Goal: Use online tool/utility

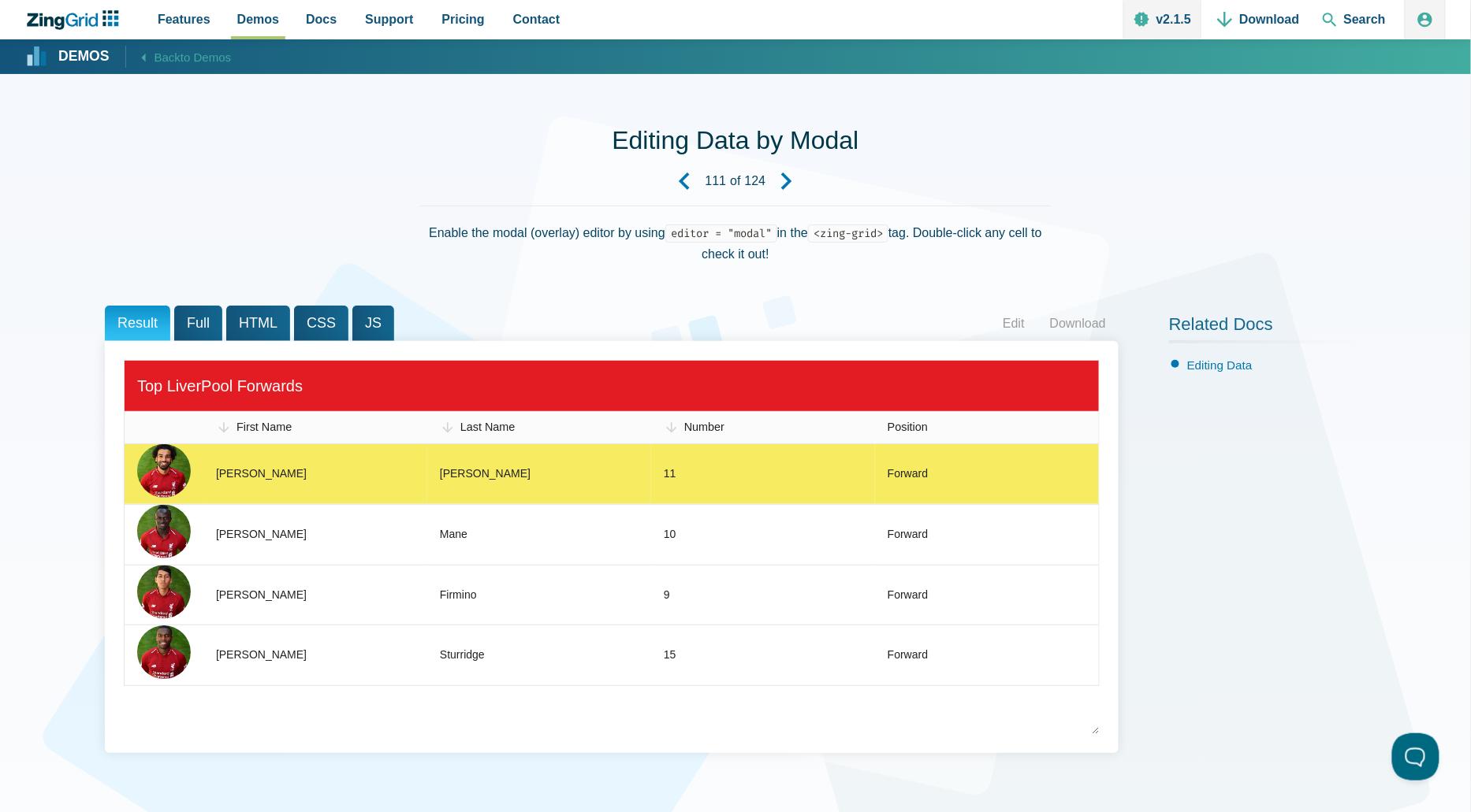
click at [953, 478] on zg-cell "Forward" at bounding box center [986, 474] width 224 height 60
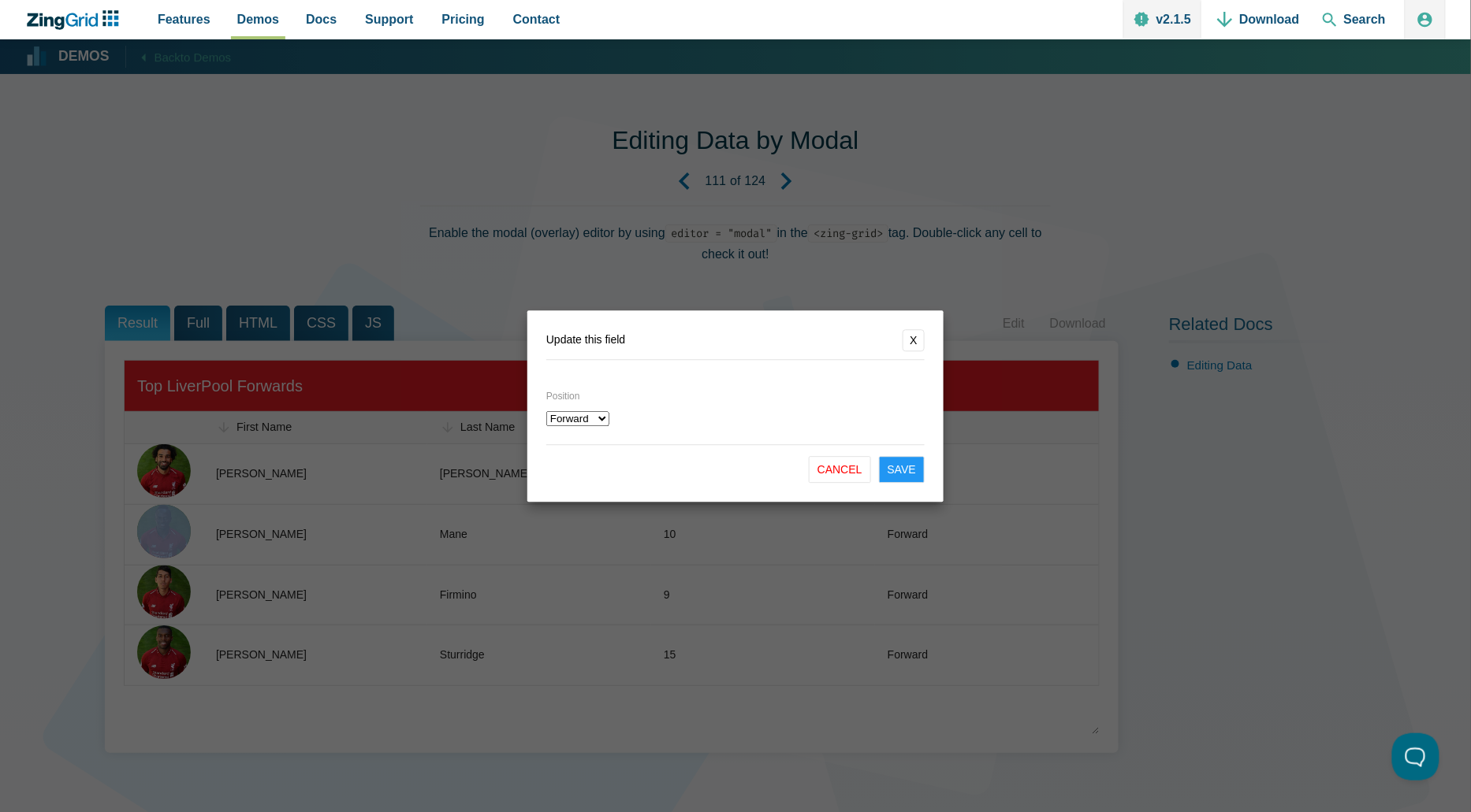
click at [907, 345] on button "X" at bounding box center [913, 339] width 22 height 22
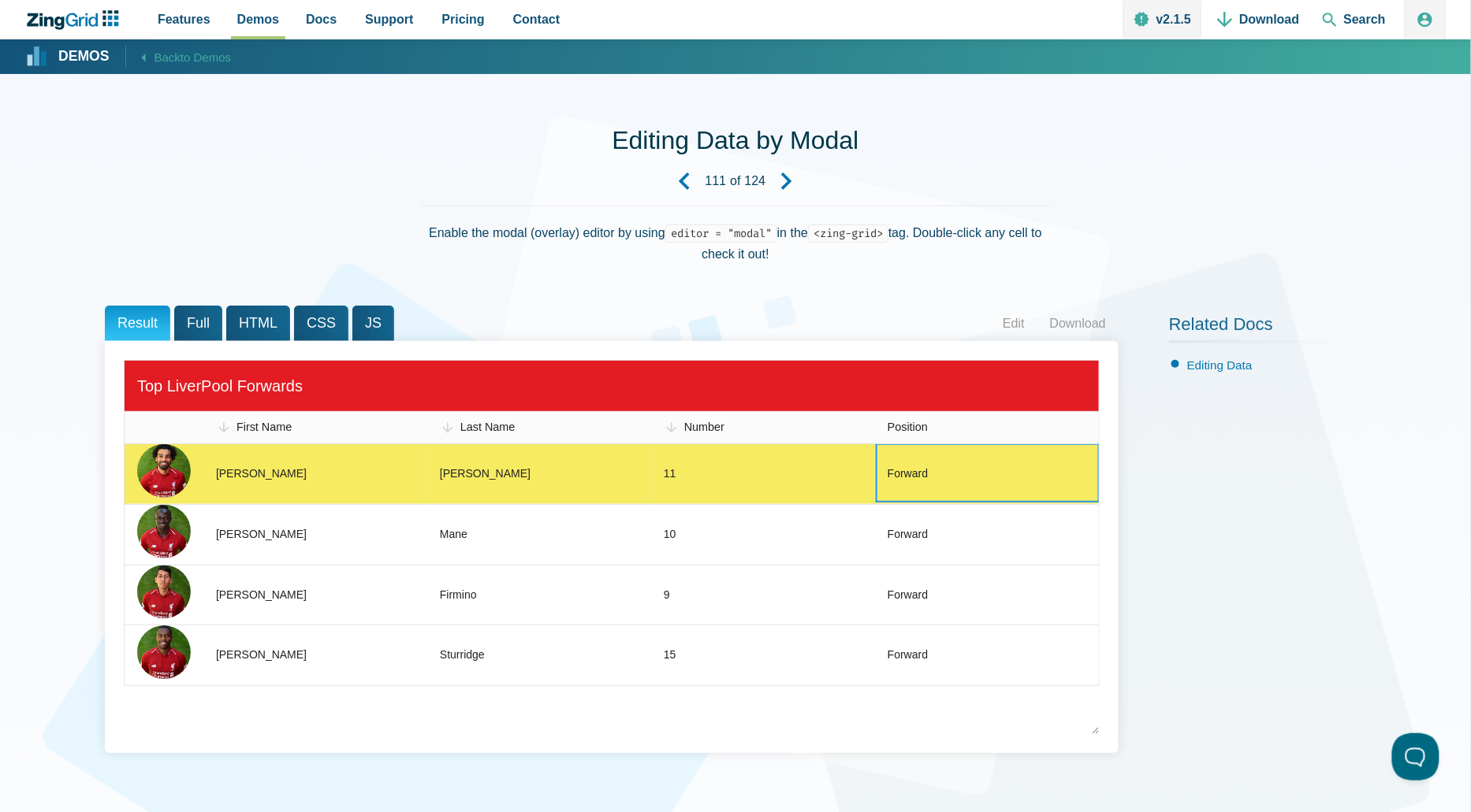
click at [756, 481] on zg-cell "11" at bounding box center [763, 474] width 224 height 60
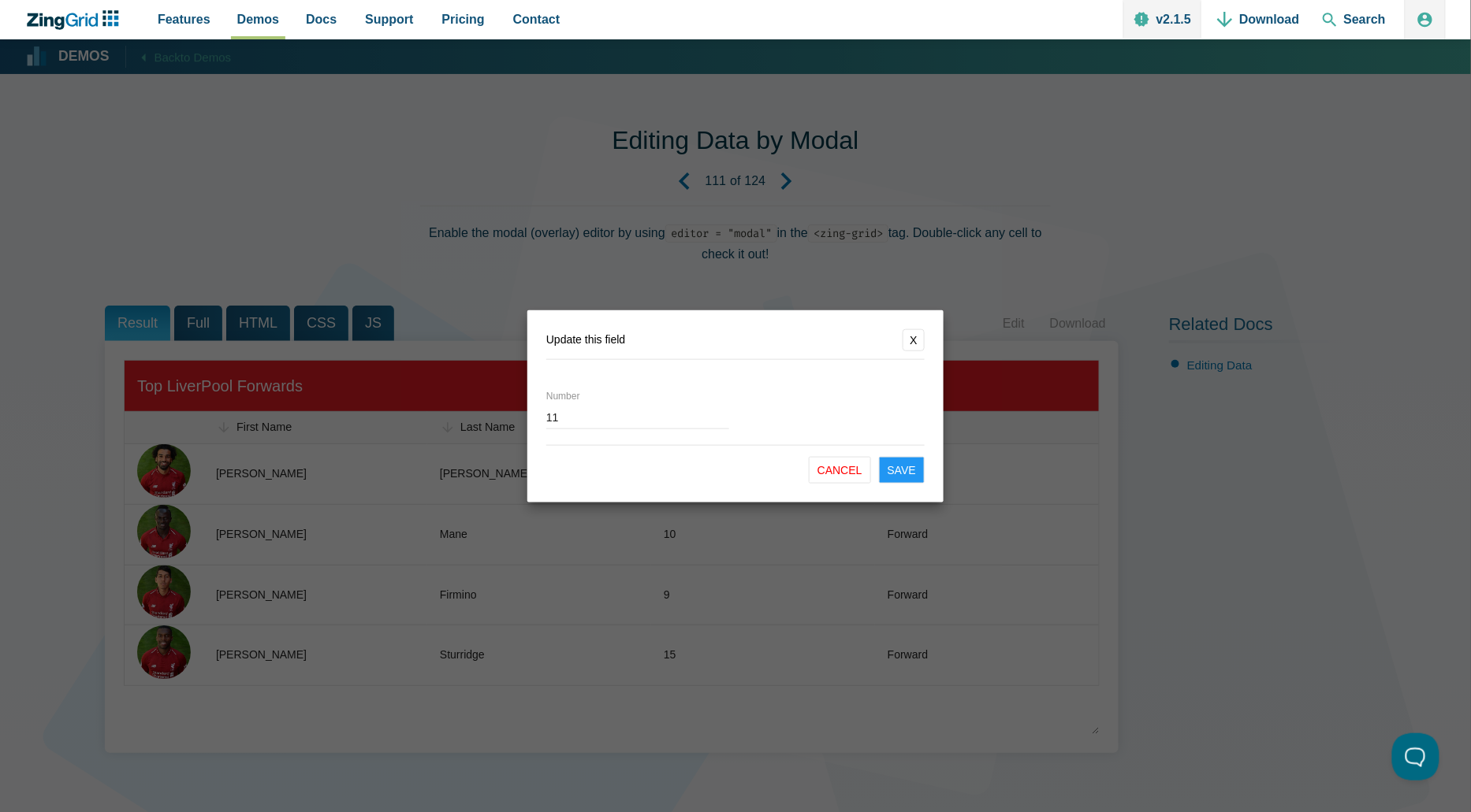
click at [917, 338] on button "X" at bounding box center [913, 339] width 22 height 22
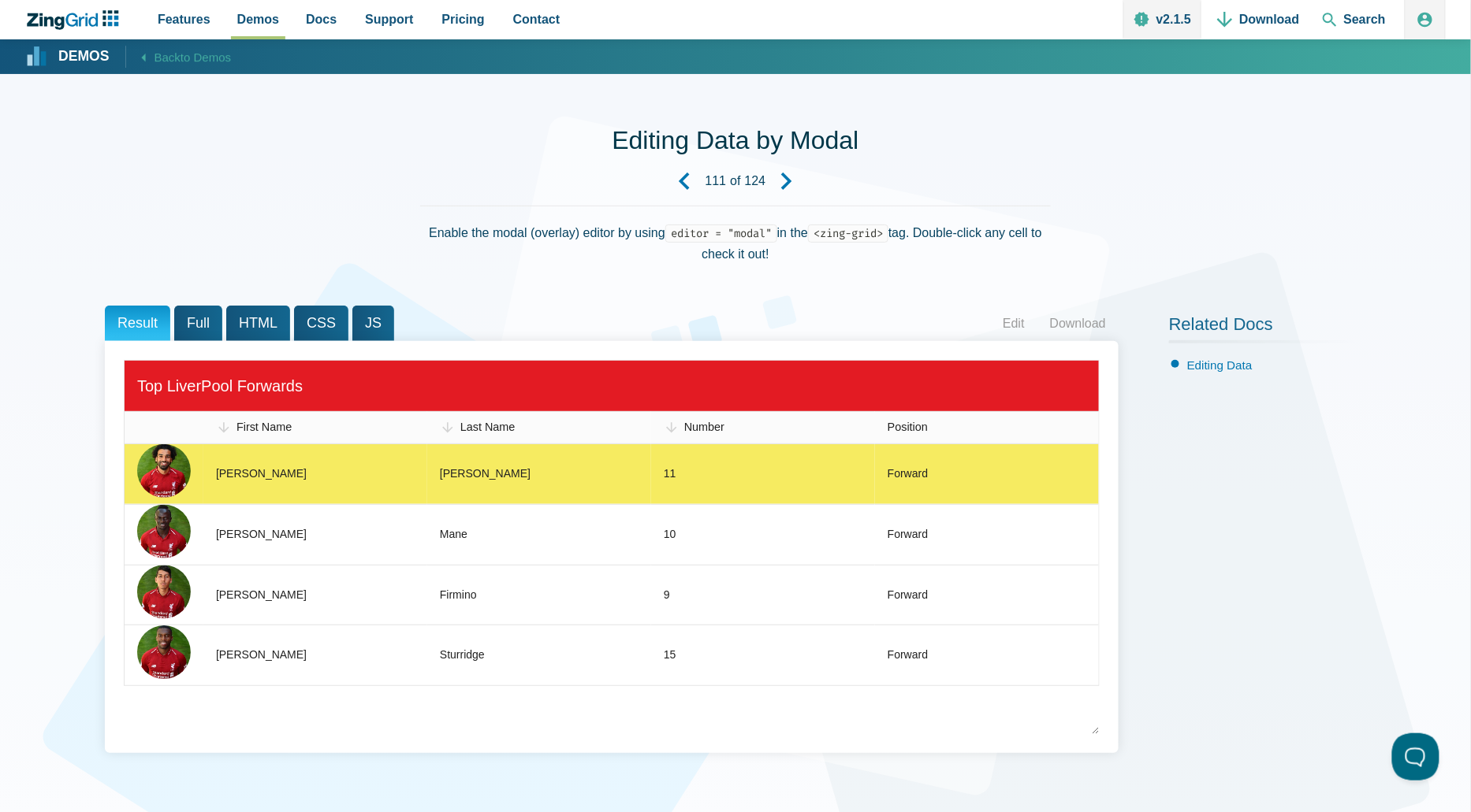
click at [965, 458] on zg-cell "Forward" at bounding box center [986, 474] width 224 height 60
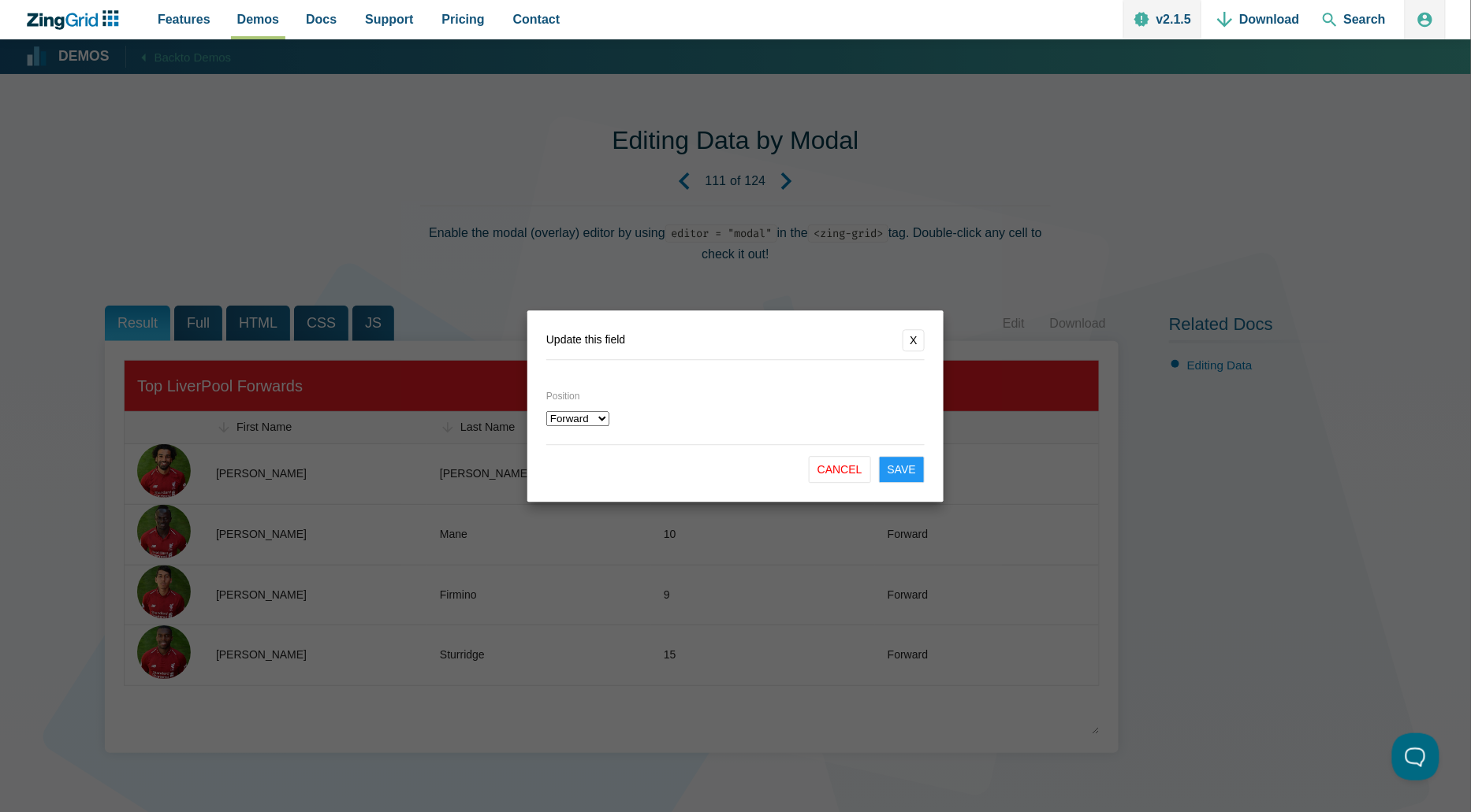
click at [613, 247] on dialog "Update this field X Position Forward Midfielder Cancel Save" at bounding box center [736, 406] width 1471 height 812
